Goal: Task Accomplishment & Management: Use online tool/utility

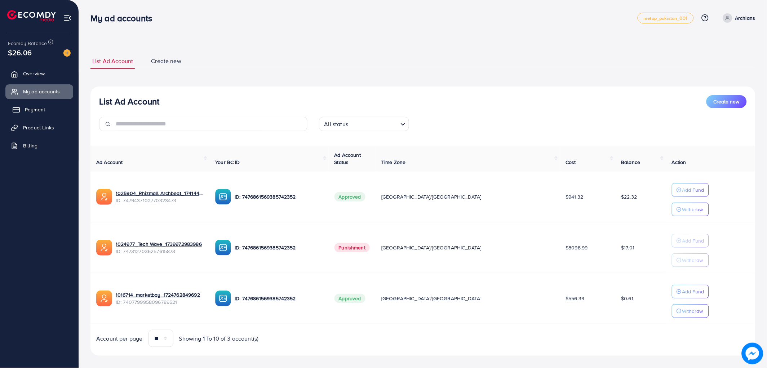
click at [39, 112] on span "Payment" at bounding box center [35, 109] width 20 height 7
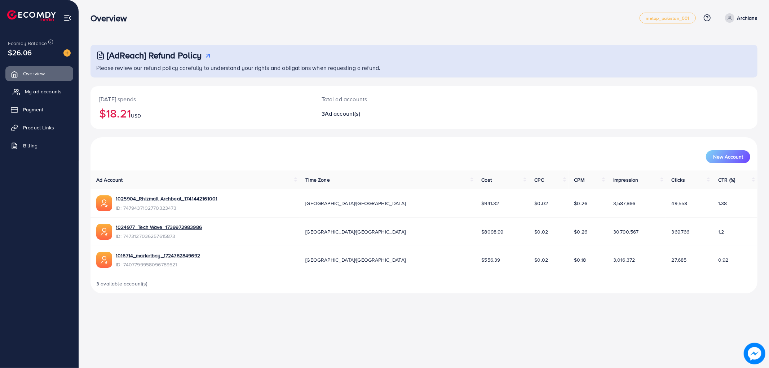
click at [32, 93] on span "My ad accounts" at bounding box center [43, 91] width 37 height 7
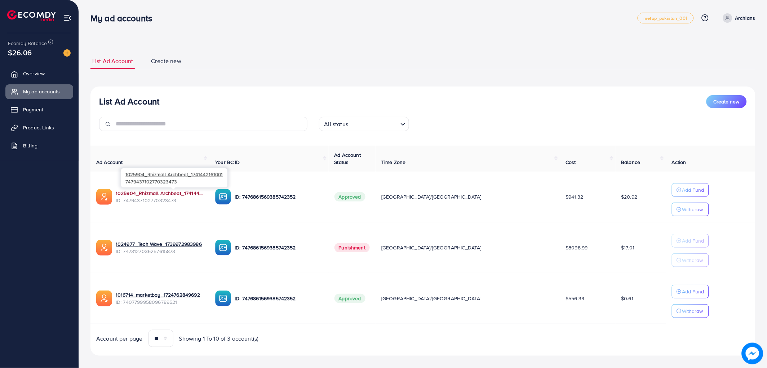
click at [170, 195] on link "1025904_Rhizmall Archbeat_1741442161001" at bounding box center [160, 193] width 88 height 7
click at [37, 130] on span "Product Links" at bounding box center [40, 127] width 31 height 7
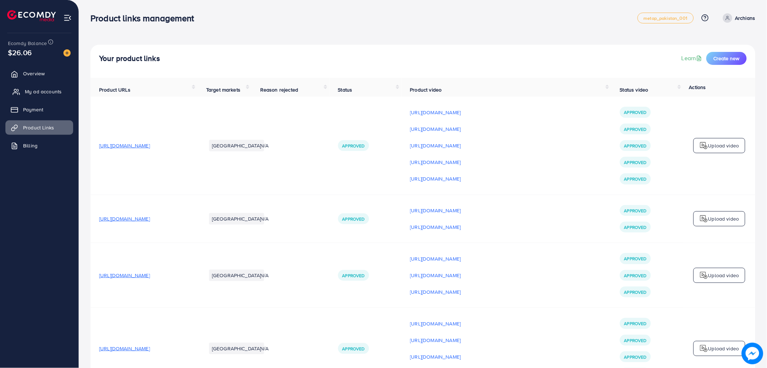
click at [37, 92] on span "My ad accounts" at bounding box center [43, 91] width 37 height 7
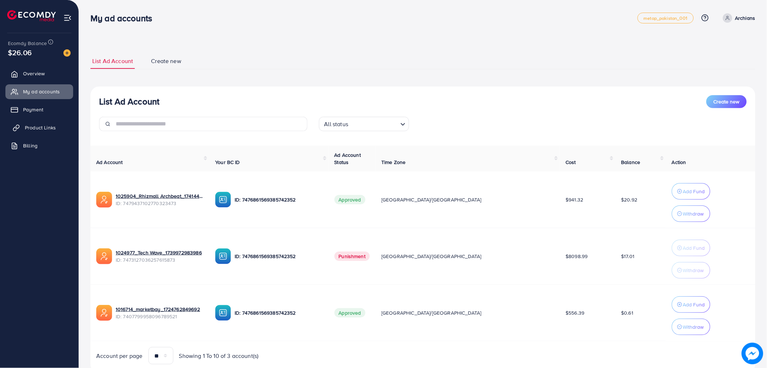
click at [56, 130] on link "Product Links" at bounding box center [39, 127] width 68 height 14
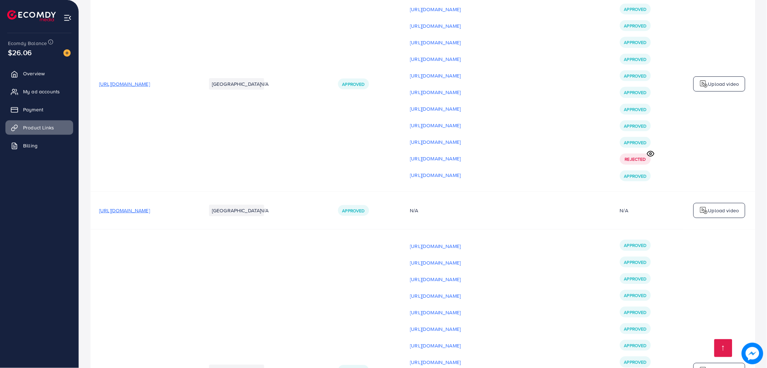
scroll to position [1641, 0]
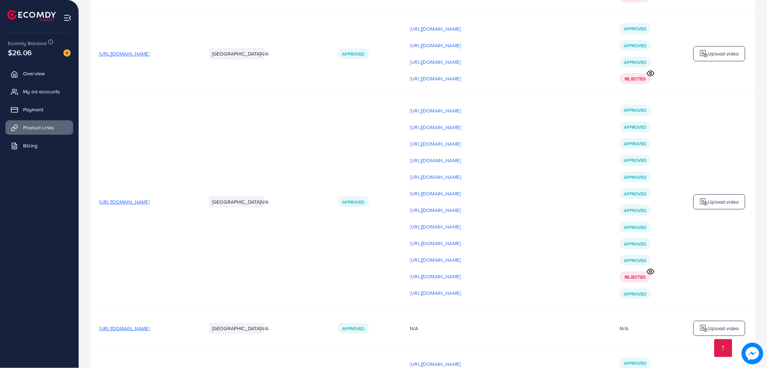
click at [150, 57] on span "[URL][DOMAIN_NAME]" at bounding box center [124, 53] width 51 height 7
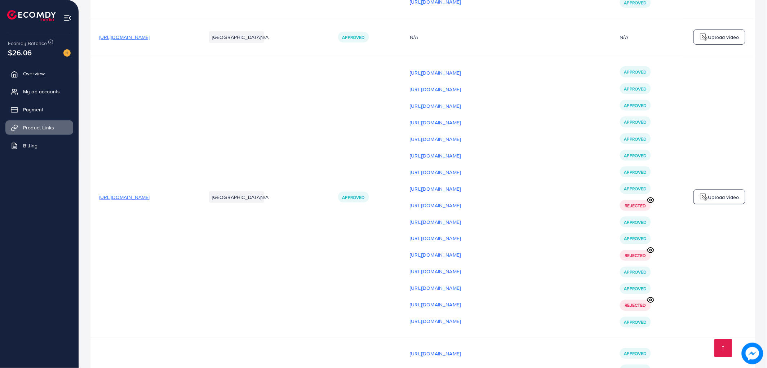
scroll to position [2002, 0]
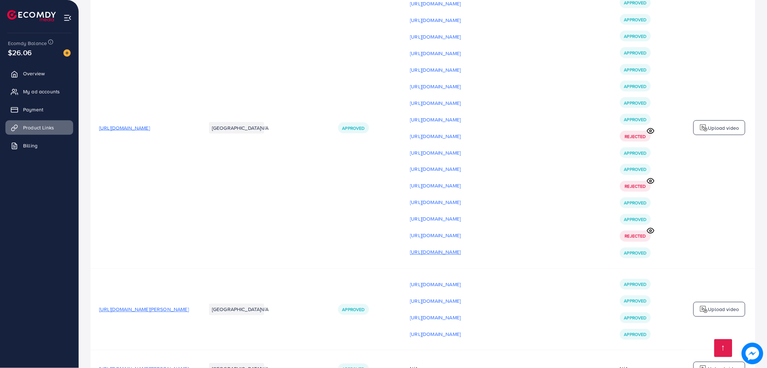
click at [461, 257] on p "[URL][DOMAIN_NAME]" at bounding box center [435, 252] width 51 height 9
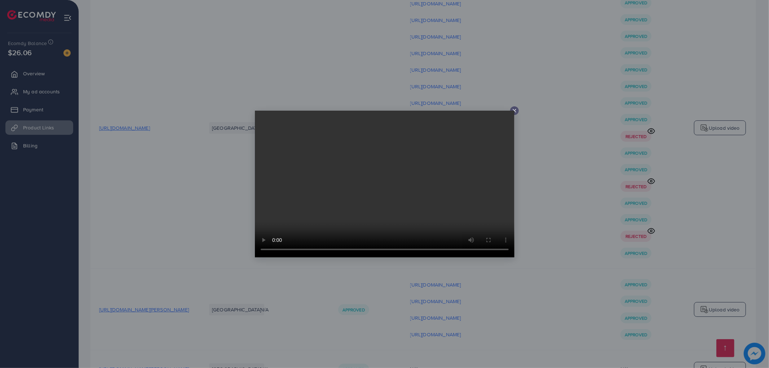
click at [511, 107] on div at bounding box center [514, 110] width 9 height 9
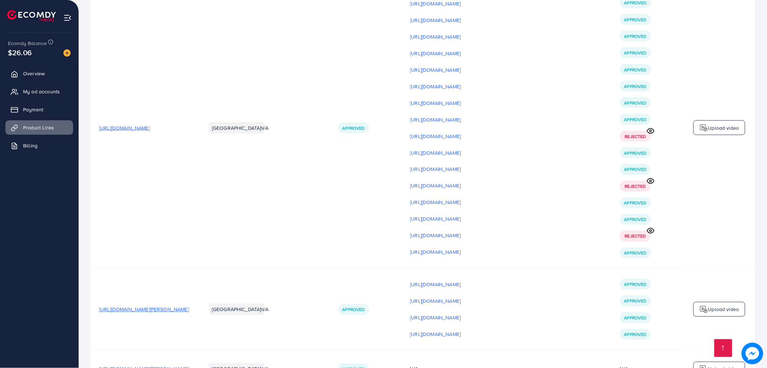
click at [150, 132] on span "[URL][DOMAIN_NAME]" at bounding box center [124, 127] width 51 height 7
